Goal: Task Accomplishment & Management: Manage account settings

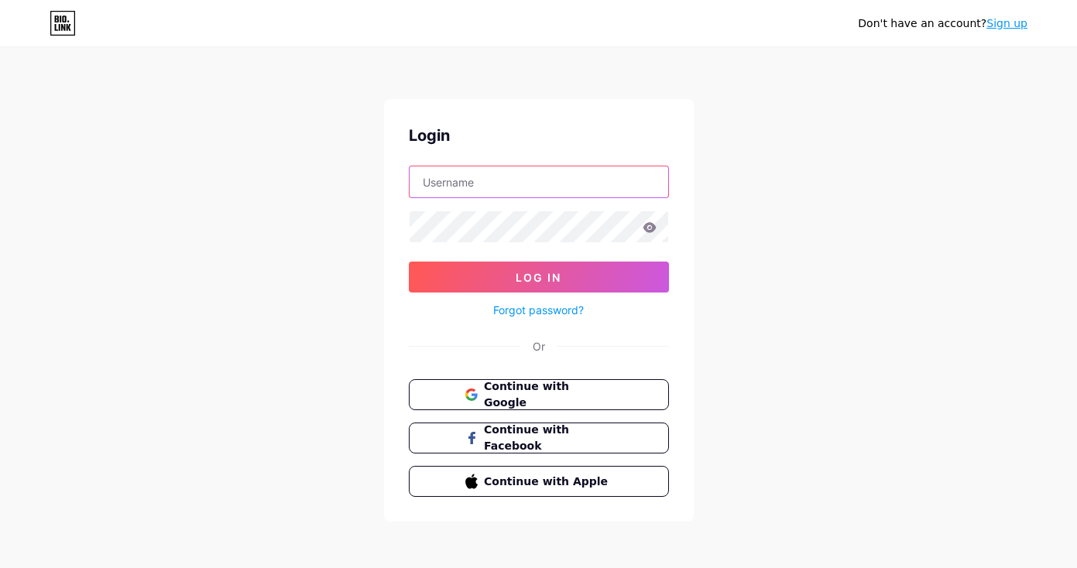
click at [610, 181] on input "text" at bounding box center [539, 181] width 259 height 31
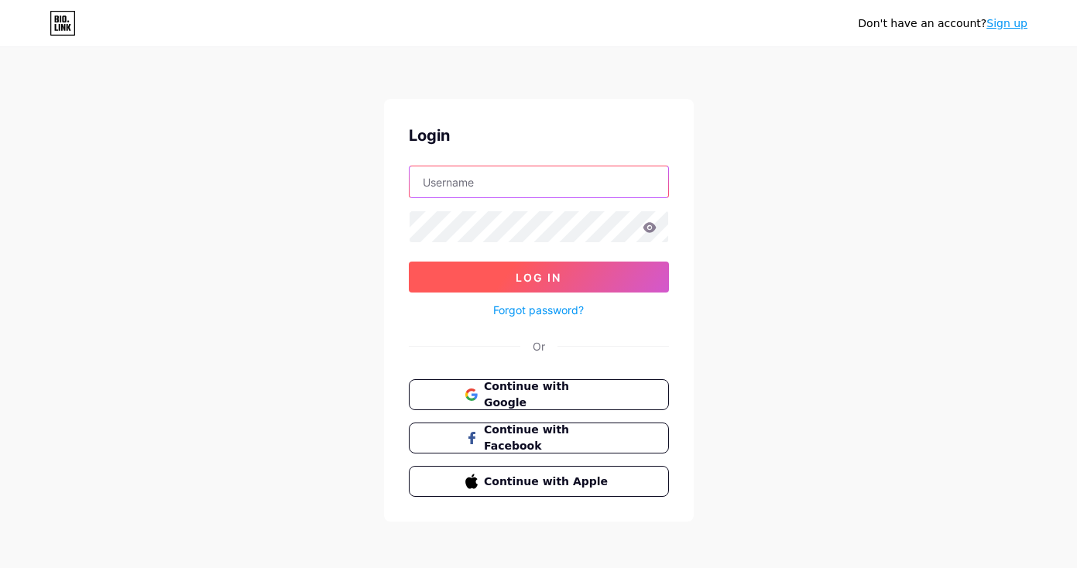
type input "[EMAIL_ADDRESS][DOMAIN_NAME]"
click at [590, 272] on button "Log In" at bounding box center [539, 277] width 260 height 31
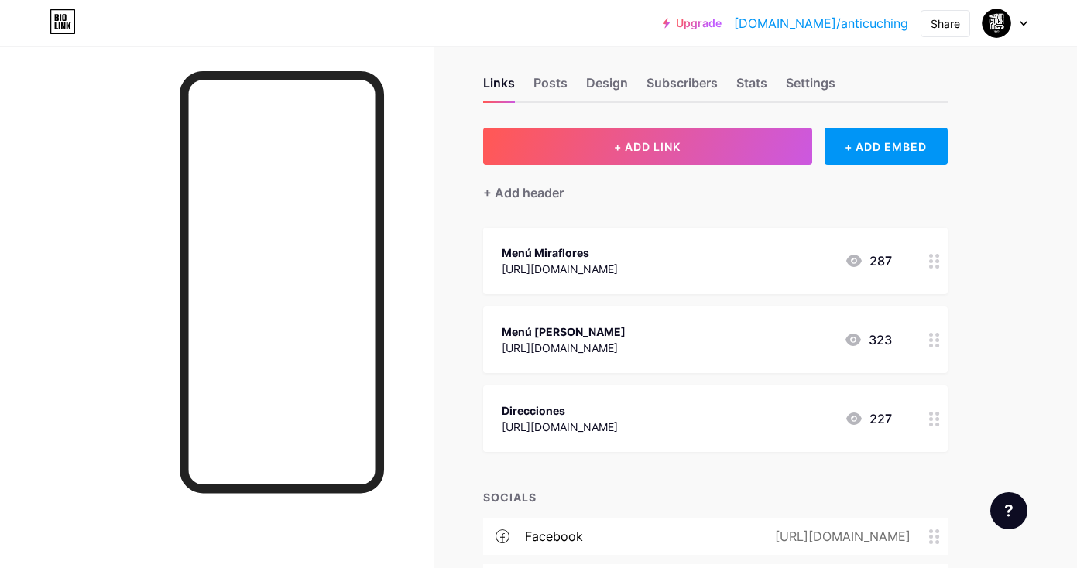
scroll to position [67, 0]
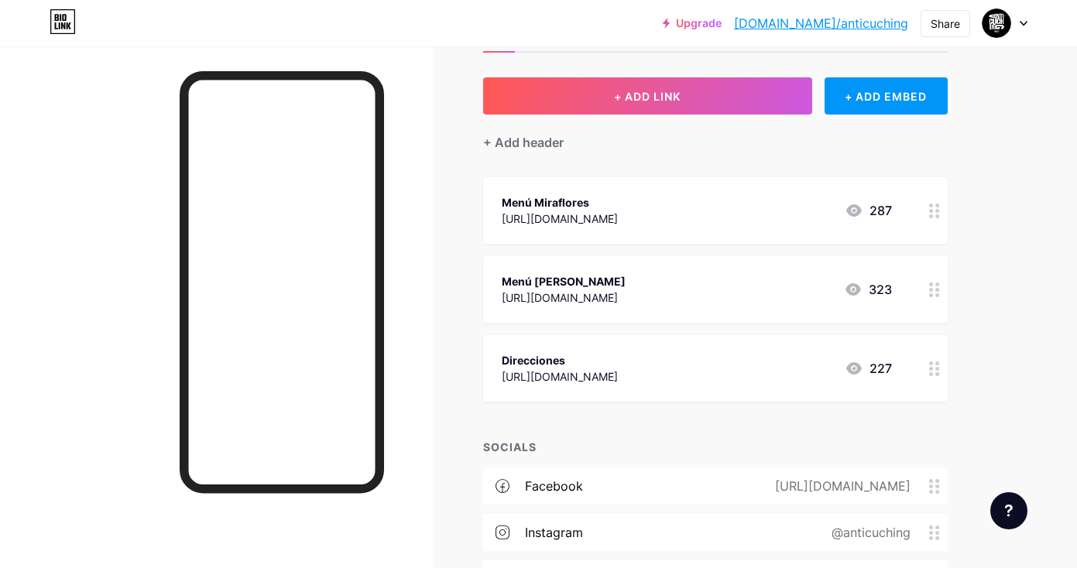
click at [618, 372] on div "[URL][DOMAIN_NAME]" at bounding box center [560, 377] width 116 height 16
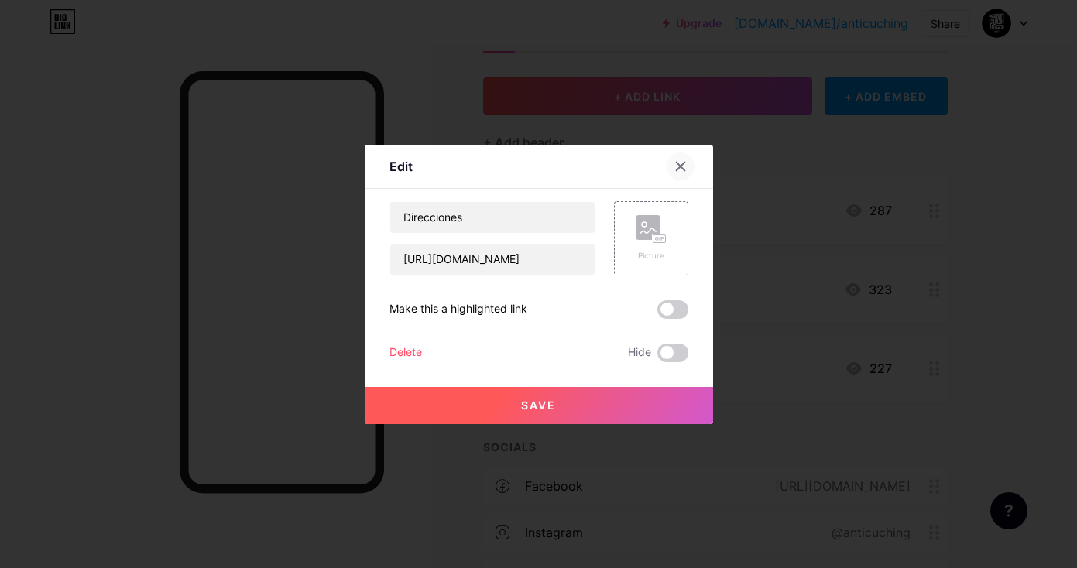
click at [682, 172] on icon at bounding box center [680, 166] width 12 height 12
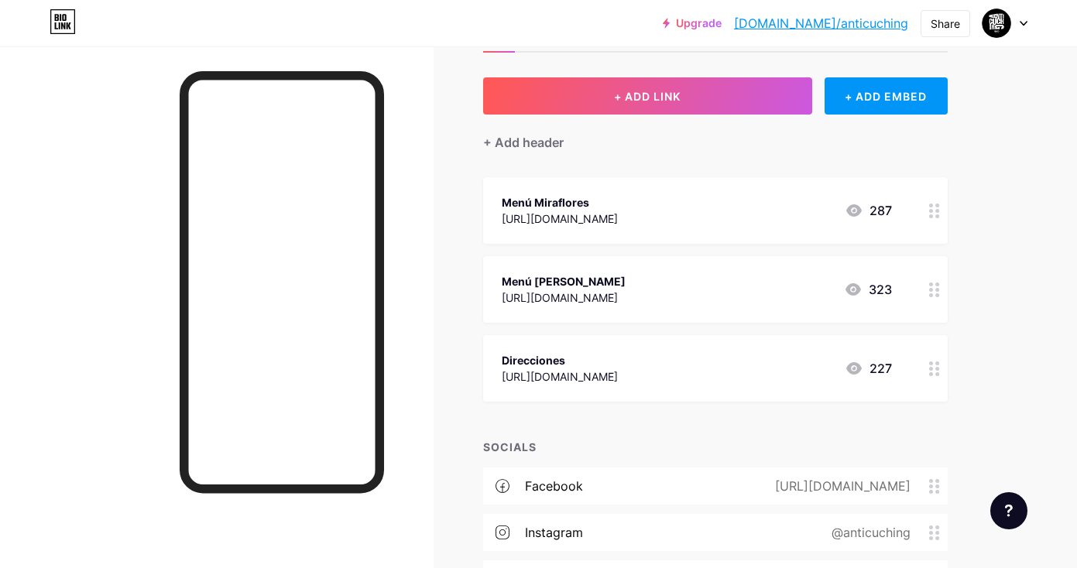
click at [934, 215] on icon at bounding box center [934, 211] width 11 height 15
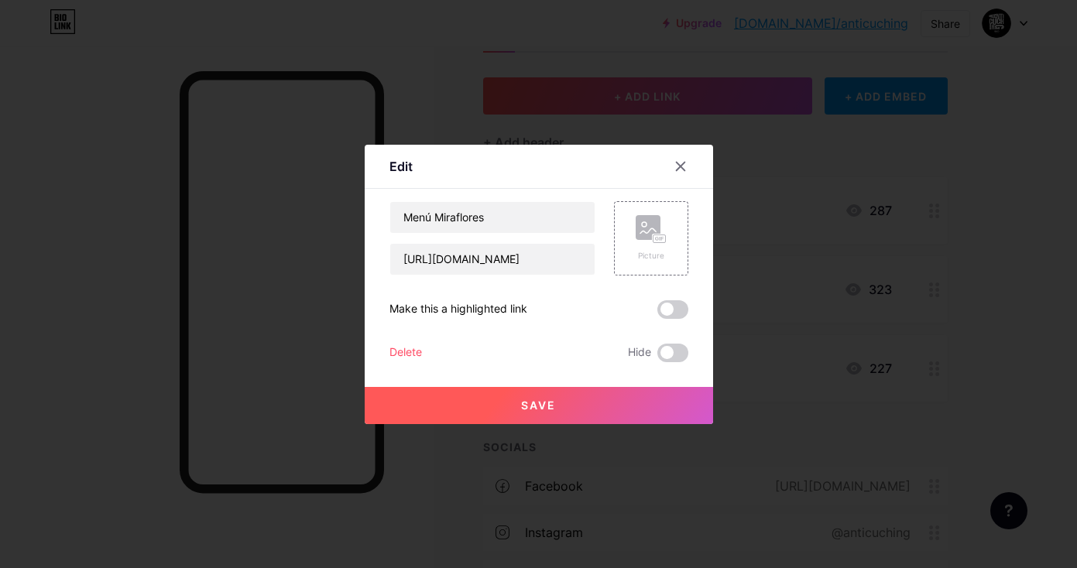
click at [418, 348] on div "Delete" at bounding box center [405, 353] width 33 height 19
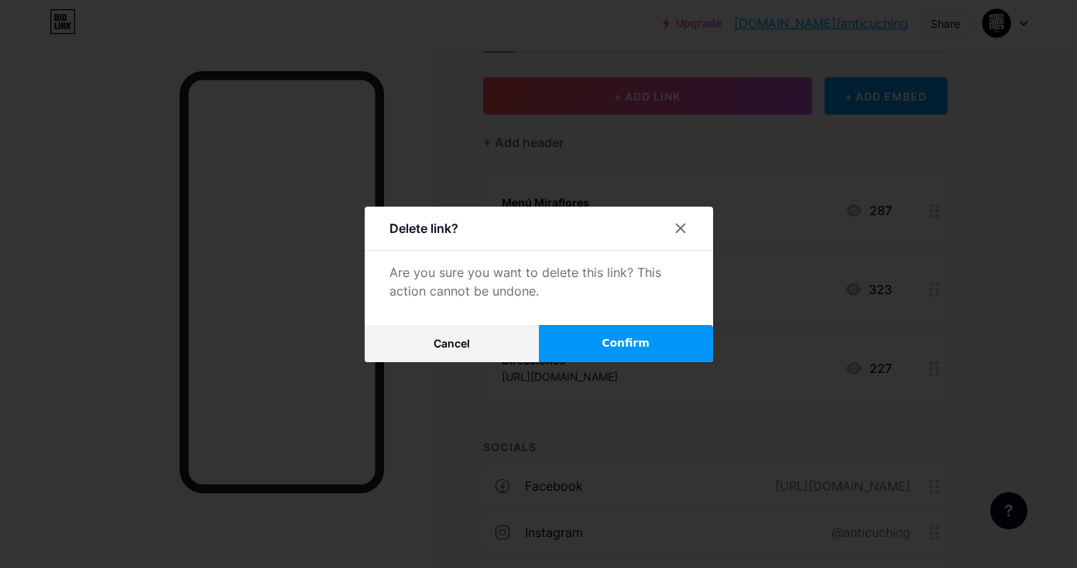
click at [615, 339] on span "Confirm" at bounding box center [626, 343] width 48 height 16
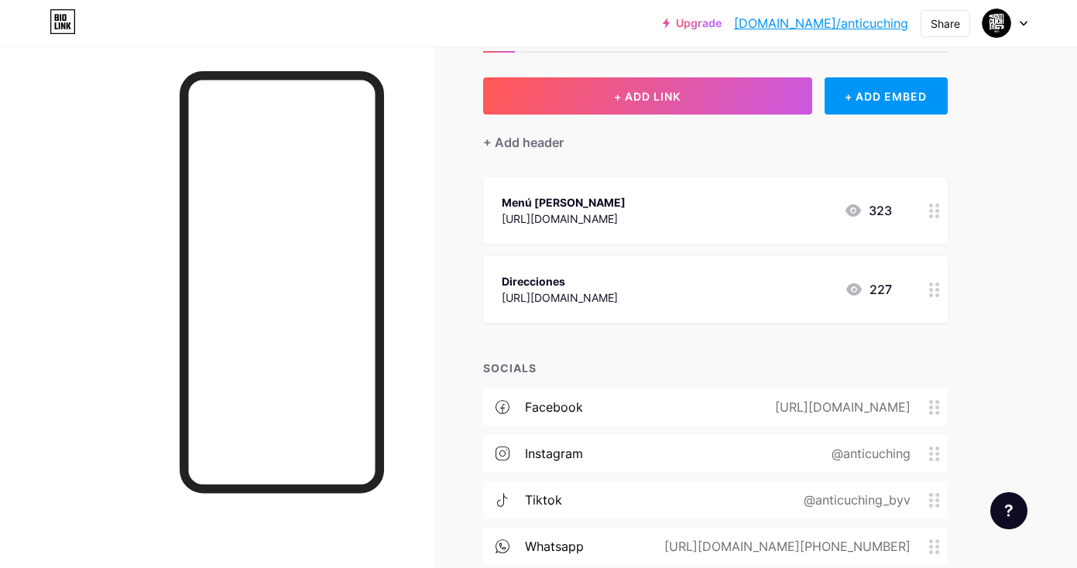
click at [626, 198] on div "Menú [PERSON_NAME]" at bounding box center [564, 202] width 124 height 16
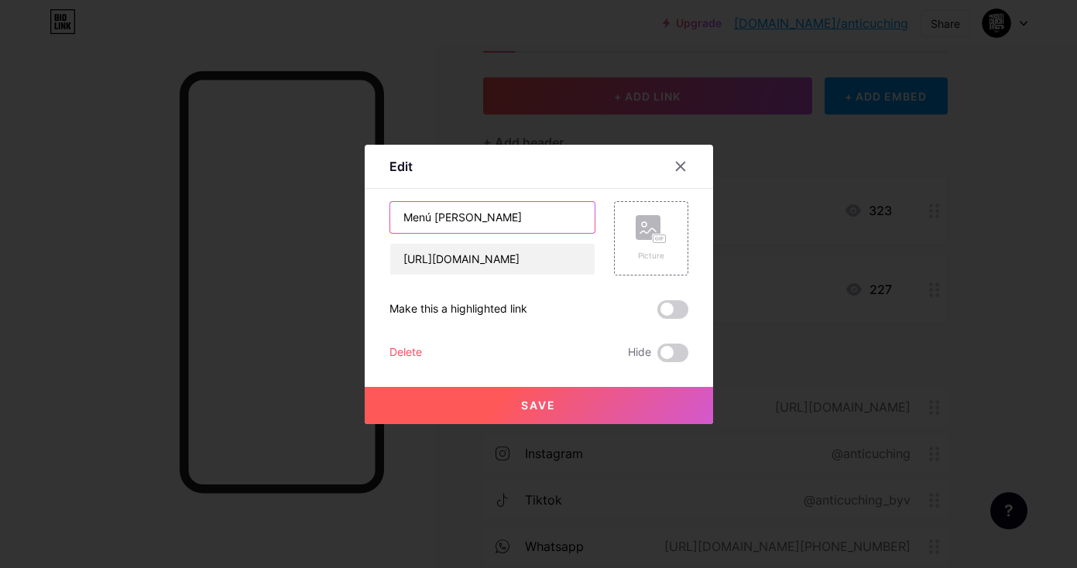
click at [451, 215] on input "Menú [PERSON_NAME]" at bounding box center [492, 217] width 204 height 31
type input "Menú"
click at [526, 412] on button "Save" at bounding box center [539, 405] width 348 height 37
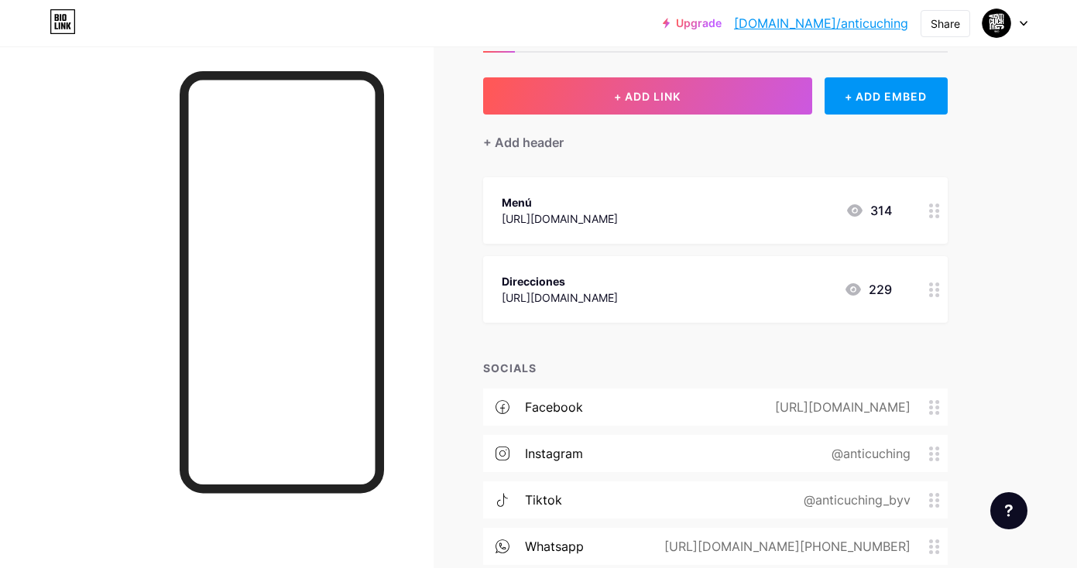
click at [618, 217] on div "[URL][DOMAIN_NAME]" at bounding box center [560, 219] width 116 height 16
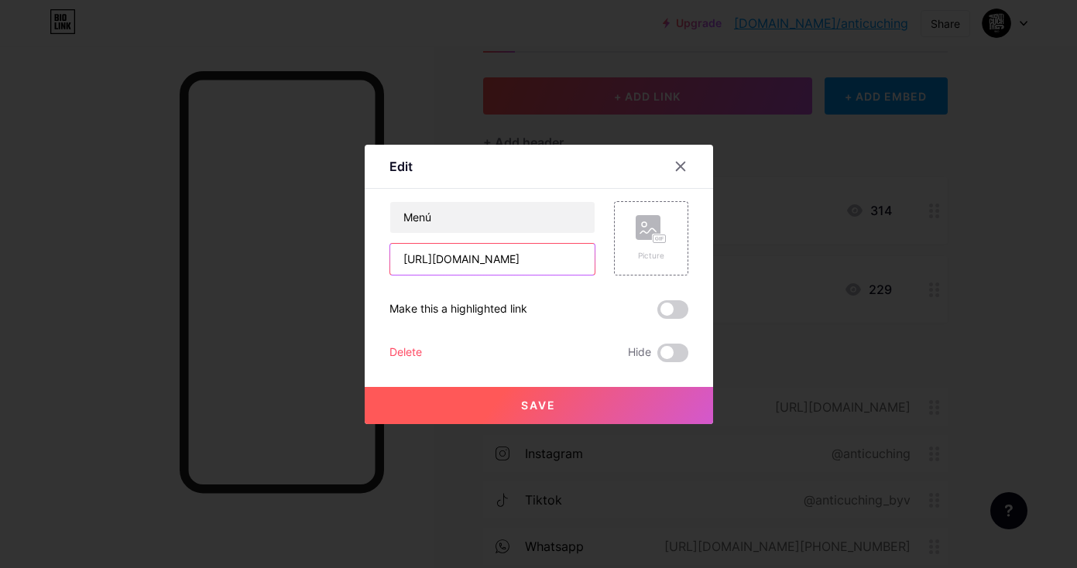
click at [521, 260] on input "[URL][DOMAIN_NAME]" at bounding box center [492, 259] width 204 height 31
click at [458, 488] on div at bounding box center [538, 284] width 1077 height 568
